Goal: Task Accomplishment & Management: Complete application form

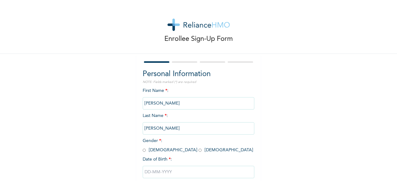
scroll to position [37, 0]
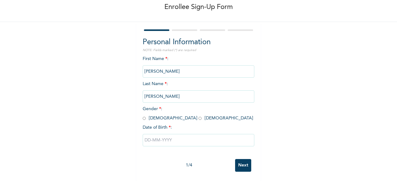
click at [143, 116] on input "radio" at bounding box center [144, 119] width 3 height 6
radio input "true"
click at [159, 136] on input "text" at bounding box center [199, 140] width 112 height 12
select select "7"
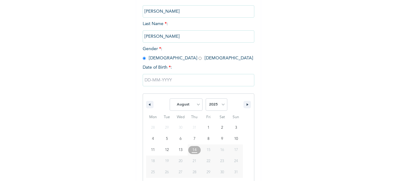
scroll to position [101, 0]
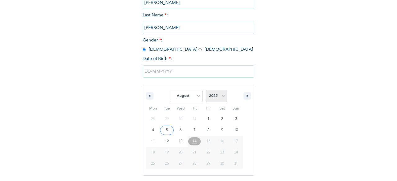
click at [220, 96] on select "2025 2024 2023 2022 2021 2020 2019 2018 2017 2016 2015 2014 2013 2012 2011 2010…" at bounding box center [216, 96] width 22 height 12
select select "1984"
click at [205, 90] on select "2025 2024 2023 2022 2021 2020 2019 2018 2017 2016 2015 2014 2013 2012 2011 2010…" at bounding box center [216, 96] width 22 height 12
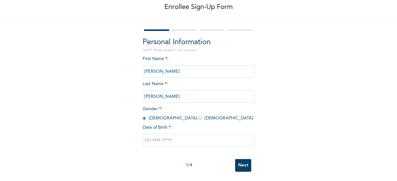
click at [261, 81] on div "Enrollee Sign-Up Form Personal Information NOTE: Fields marked (*) are required…" at bounding box center [198, 74] width 397 height 213
click at [160, 137] on input "text" at bounding box center [199, 140] width 112 height 12
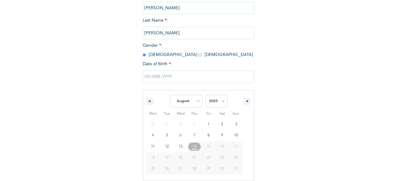
scroll to position [101, 0]
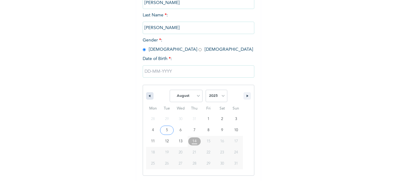
click at [150, 95] on button "button" at bounding box center [149, 95] width 7 height 7
select select "6"
click at [214, 93] on select "2025 2024 2023 2022 2021 2020 2019 2018 2017 2016 2015 2014 2013 2012 2011 2010…" at bounding box center [216, 96] width 22 height 12
select select "1984"
click at [205, 90] on select "2025 2024 2023 2022 2021 2020 2019 2018 2017 2016 2015 2014 2013 2012 2011 2010…" at bounding box center [216, 96] width 22 height 12
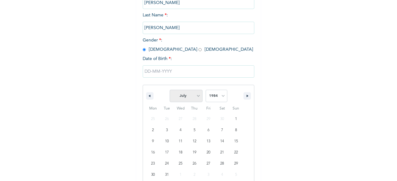
click at [195, 97] on select "January February March April May June July August September October November De…" at bounding box center [185, 96] width 33 height 12
select select "11"
click at [169, 90] on select "January February March April May June July August September October November De…" at bounding box center [185, 96] width 33 height 12
type input "[DATE]"
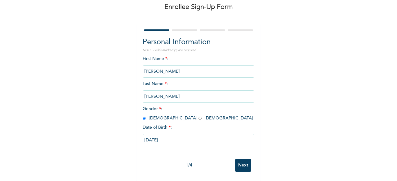
click at [246, 161] on input "Next" at bounding box center [243, 165] width 16 height 13
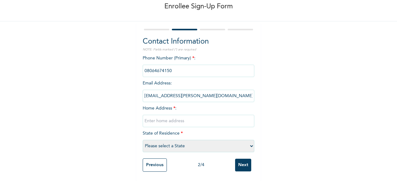
click at [168, 117] on input "text" at bounding box center [199, 121] width 112 height 12
click at [151, 118] on input "text" at bounding box center [199, 121] width 112 height 12
paste input "[STREET_ADDRESS]"
type input "[STREET_ADDRESS]"
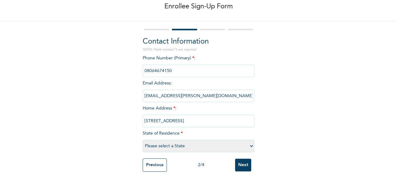
scroll to position [0, 0]
click at [280, 136] on div "Enrollee Sign-Up Form Contact Information NOTE: Fields marked (*) are required …" at bounding box center [198, 74] width 397 height 214
click at [196, 130] on div "Phone Number (Primary) * : Email Address : [EMAIL_ADDRESS][PERSON_NAME][DOMAIN_…" at bounding box center [199, 105] width 112 height 100
click at [171, 131] on span "State of Residence * Please select a State [PERSON_NAME] (FCT) [PERSON_NAME] Ib…" at bounding box center [199, 139] width 112 height 17
click at [165, 140] on select "Please select a State [PERSON_NAME] (FCT) [PERSON_NAME] Ibom [GEOGRAPHIC_DATA] …" at bounding box center [199, 146] width 112 height 12
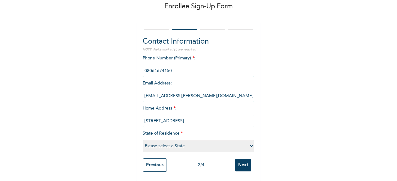
select select "25"
click at [143, 140] on select "Please select a State [PERSON_NAME] (FCT) [PERSON_NAME] Ibom [GEOGRAPHIC_DATA] …" at bounding box center [199, 146] width 112 height 12
click at [276, 127] on div "Enrollee Sign-Up Form Contact Information NOTE: Fields marked (*) are required …" at bounding box center [198, 74] width 397 height 214
click at [244, 159] on input "Next" at bounding box center [243, 165] width 16 height 13
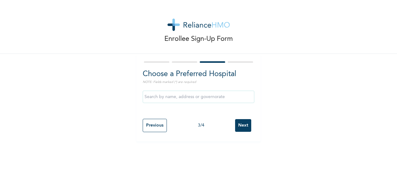
click at [172, 95] on input "text" at bounding box center [199, 97] width 112 height 12
click at [252, 135] on div "Choose a Preferred Hospital NOTE: Fields marked (*) are required ANCILLA CA Pre…" at bounding box center [198, 98] width 124 height 88
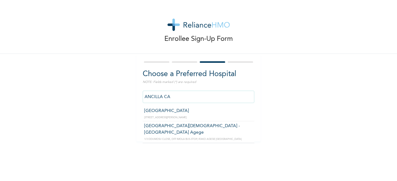
click at [231, 97] on input "ANCILLA CA" at bounding box center [199, 97] width 112 height 12
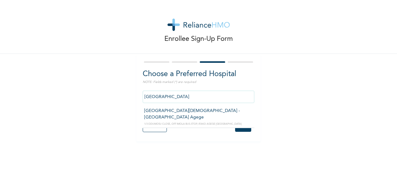
type input "[GEOGRAPHIC_DATA][DEMOGRAPHIC_DATA] - [GEOGRAPHIC_DATA] Agege"
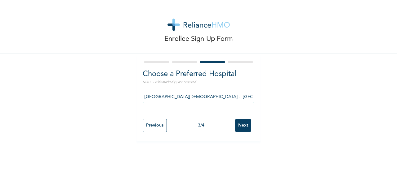
click at [265, 100] on div "Enrollee Sign-Up Form Choose a Preferred Hospital NOTE: Fields marked (*) are r…" at bounding box center [198, 71] width 397 height 142
click at [240, 125] on input "Next" at bounding box center [243, 125] width 16 height 13
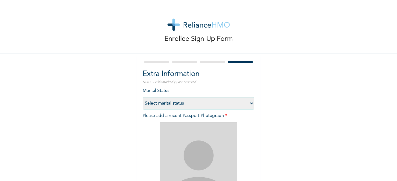
click at [247, 101] on select "Select marital status [DEMOGRAPHIC_DATA] Married [DEMOGRAPHIC_DATA] Widow/[DEMO…" at bounding box center [199, 103] width 112 height 12
select select "1"
click at [143, 97] on select "Select marital status [DEMOGRAPHIC_DATA] Married [DEMOGRAPHIC_DATA] Widow/[DEMO…" at bounding box center [199, 103] width 112 height 12
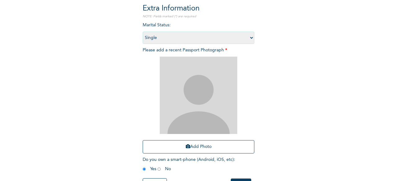
scroll to position [74, 0]
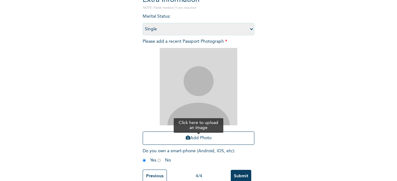
click at [198, 142] on button "Add Photo" at bounding box center [199, 138] width 112 height 13
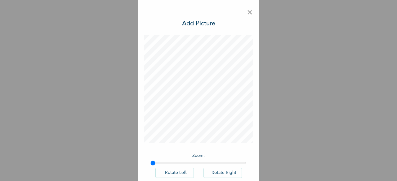
scroll to position [35, 0]
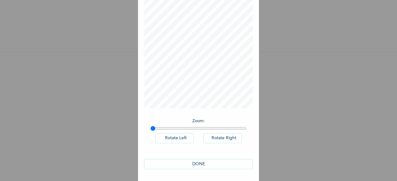
click at [196, 163] on button "DONE" at bounding box center [198, 164] width 108 height 10
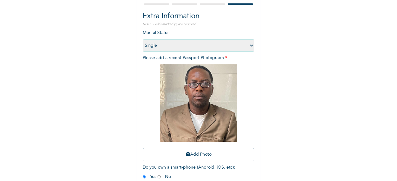
scroll to position [90, 0]
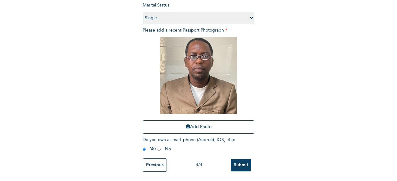
click at [235, 163] on input "Submit" at bounding box center [240, 165] width 20 height 13
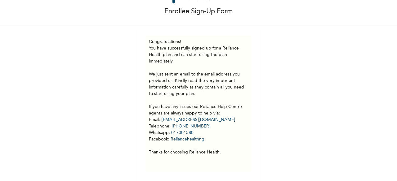
scroll to position [0, 0]
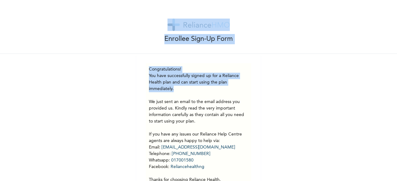
drag, startPoint x: 162, startPoint y: 13, endPoint x: 227, endPoint y: 86, distance: 97.4
click at [227, 86] on div "Enrollee Sign-Up Form Congratulations! You have successfully signed up for a Re…" at bounding box center [198, 104] width 397 height 209
